Goal: Check status: Check status

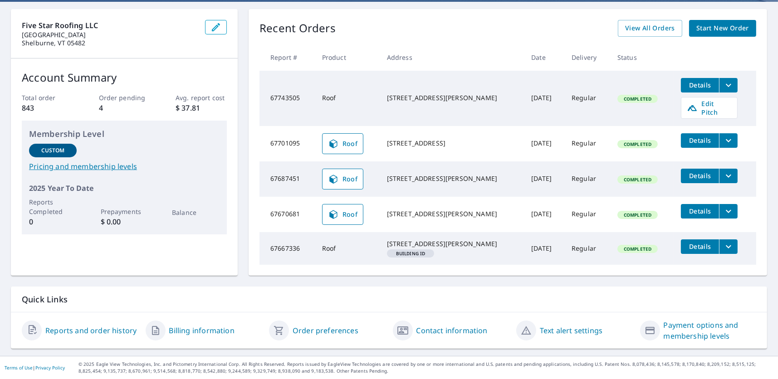
scroll to position [84, 0]
click at [654, 27] on span "View All Orders" at bounding box center [651, 28] width 50 height 11
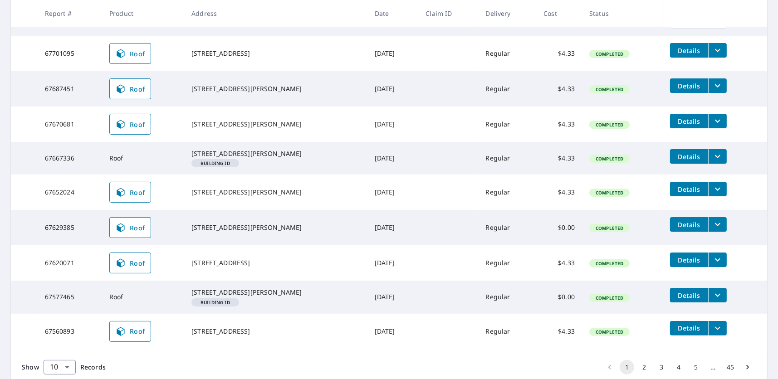
scroll to position [268, 0]
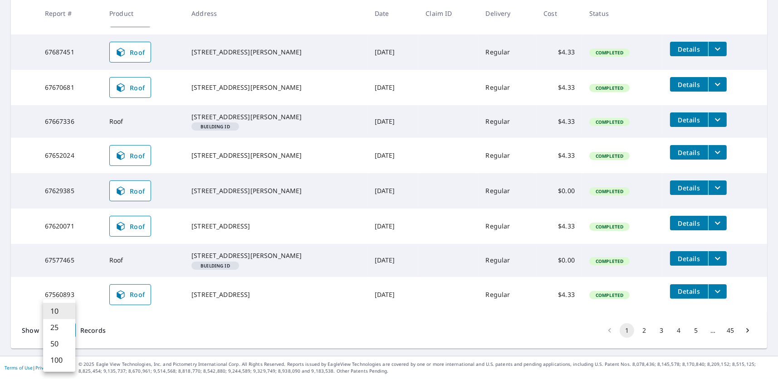
click at [73, 329] on body "TW TW Dashboard Order History Order TW Dashboard / Order History Order History …" at bounding box center [389, 189] width 778 height 379
click at [66, 323] on li "25" at bounding box center [59, 328] width 32 height 16
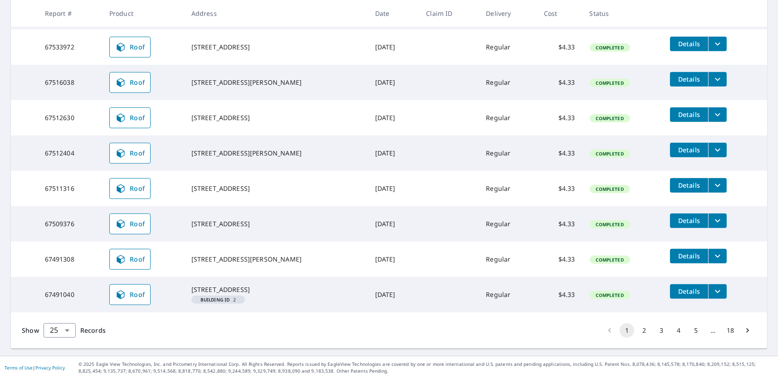
scroll to position [804, 0]
click at [66, 327] on body "TW TW Dashboard Order History Order TW Dashboard / Order History Order History …" at bounding box center [389, 189] width 778 height 379
click at [62, 335] on li "25" at bounding box center [59, 328] width 32 height 16
drag, startPoint x: 62, startPoint y: 327, endPoint x: 57, endPoint y: 348, distance: 21.0
click at [62, 327] on body "TW TW Dashboard Order History Order TW Dashboard / Order History Order History …" at bounding box center [389, 189] width 778 height 379
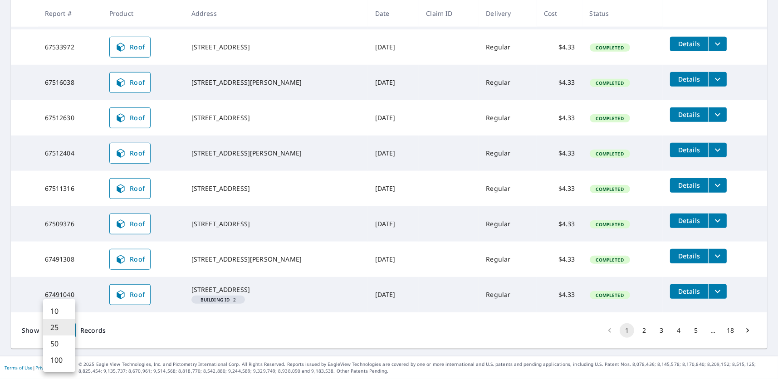
click at [57, 344] on li "50" at bounding box center [59, 344] width 32 height 16
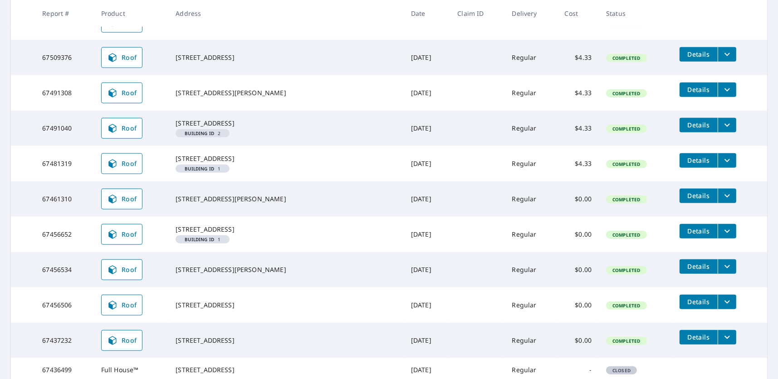
scroll to position [953, 0]
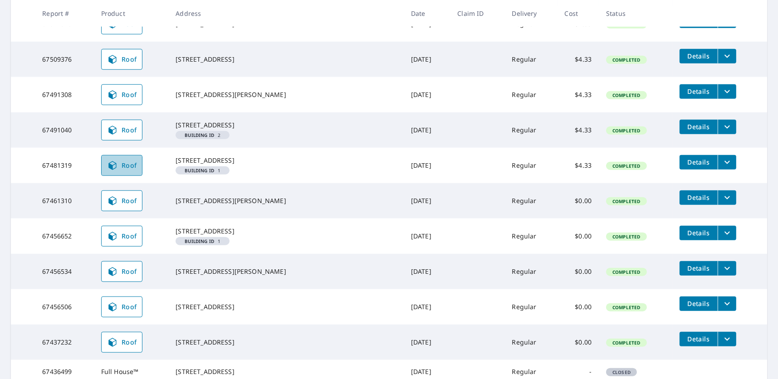
click at [137, 171] on span "Roof" at bounding box center [122, 165] width 30 height 11
